Goal: Use online tool/utility: Utilize a website feature to perform a specific function

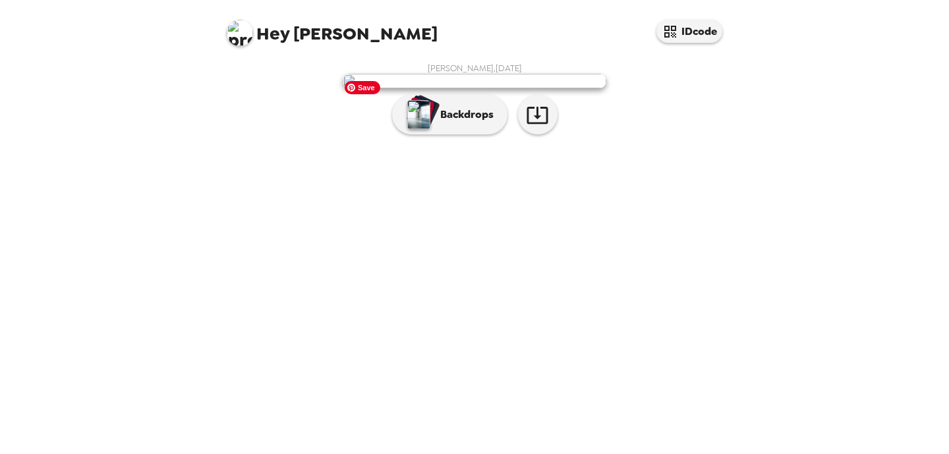
scroll to position [22, 0]
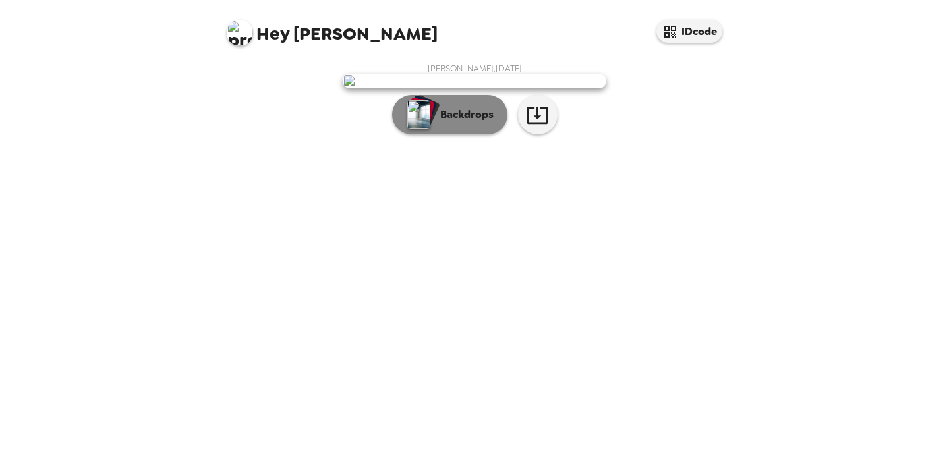
click at [451, 123] on p "Backdrops" at bounding box center [464, 115] width 60 height 16
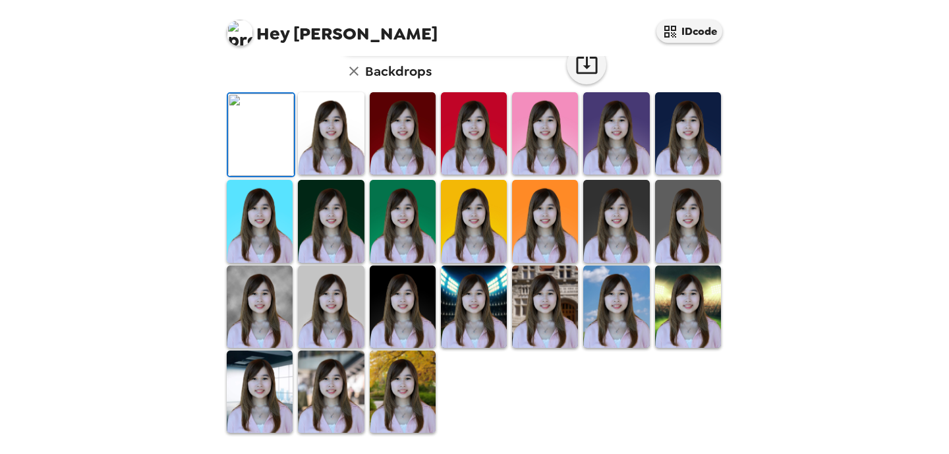
scroll to position [171, 0]
click at [519, 175] on img at bounding box center [545, 133] width 66 height 82
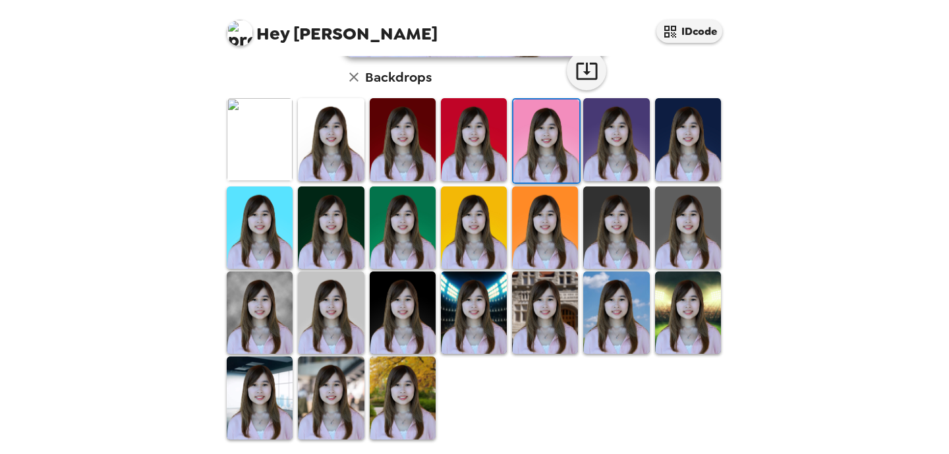
click at [540, 327] on img at bounding box center [545, 313] width 66 height 82
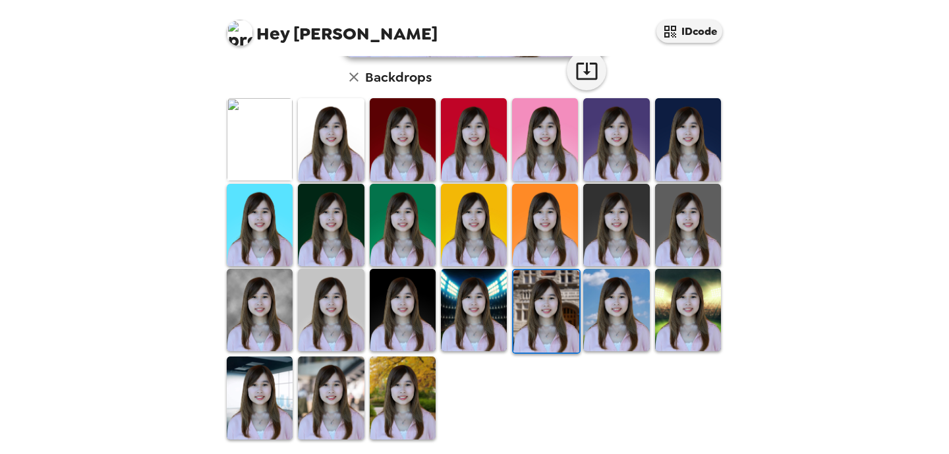
click at [627, 328] on img at bounding box center [616, 310] width 66 height 82
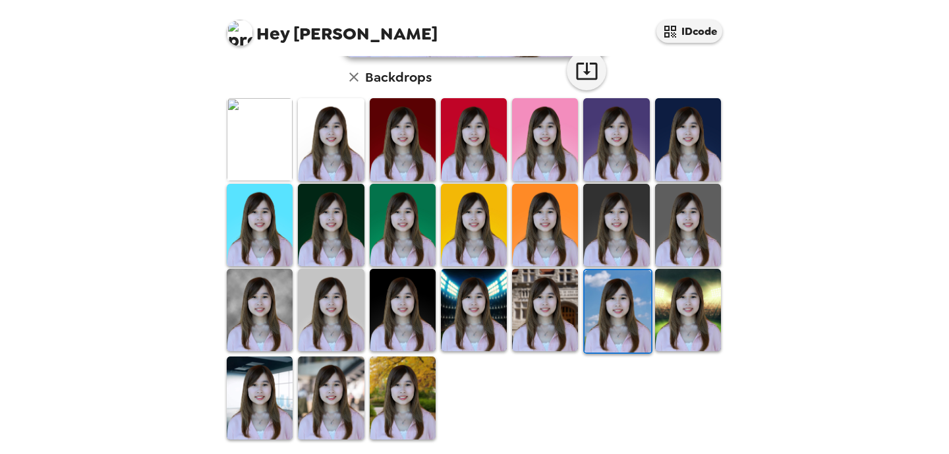
click at [334, 316] on img at bounding box center [331, 310] width 66 height 82
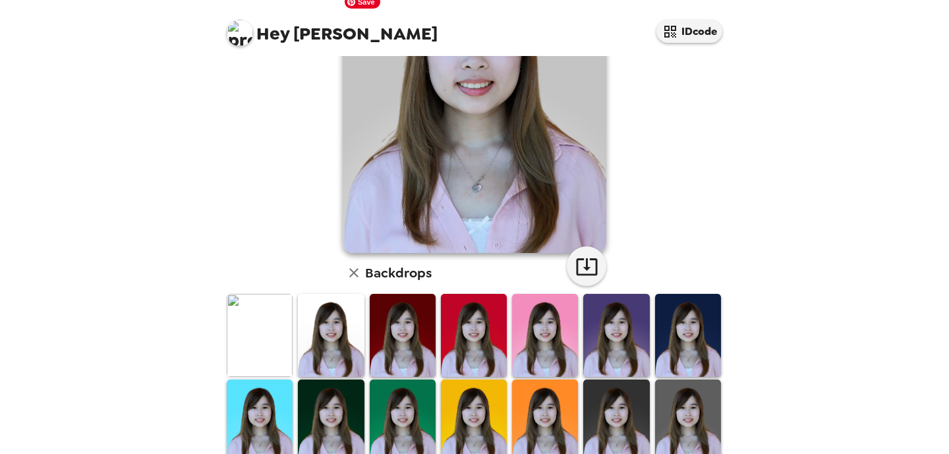
scroll to position [273, 0]
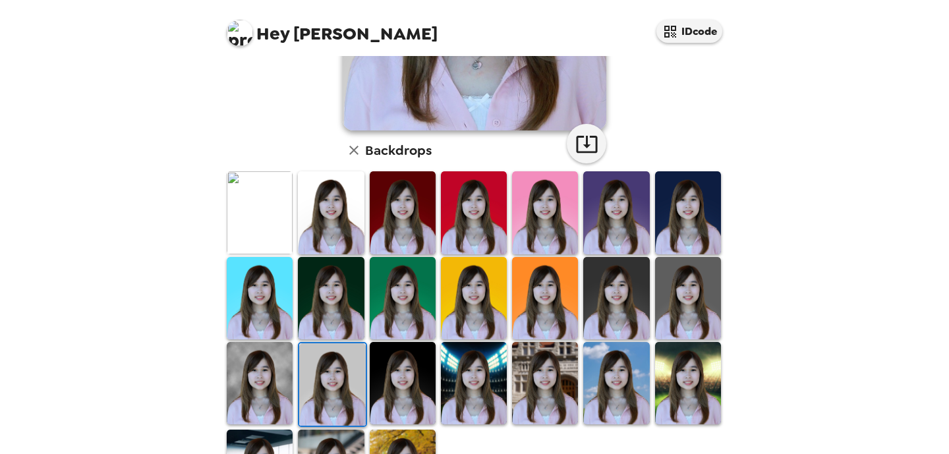
click at [334, 233] on img at bounding box center [331, 212] width 66 height 82
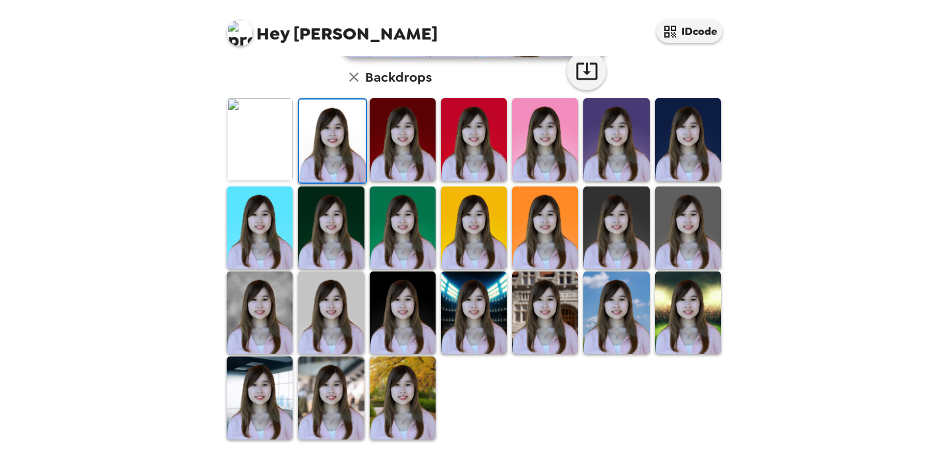
scroll to position [0, 0]
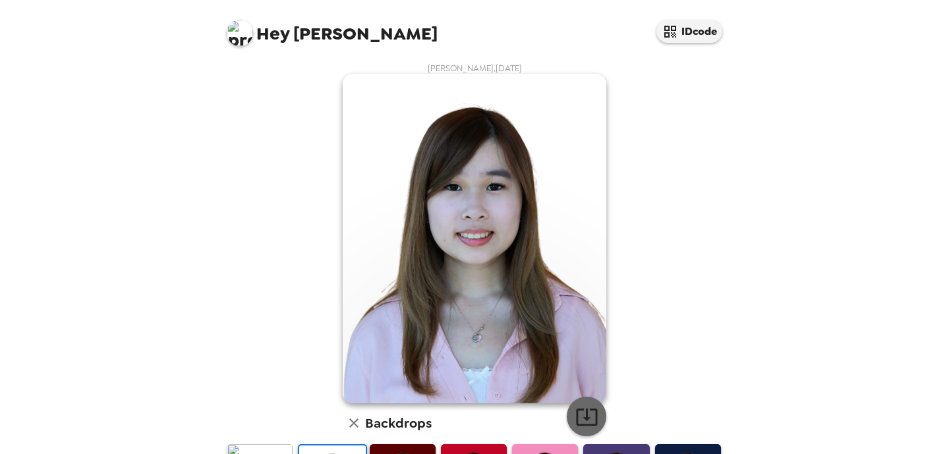
click at [579, 407] on icon "button" at bounding box center [586, 416] width 23 height 23
